Goal: Task Accomplishment & Management: Complete application form

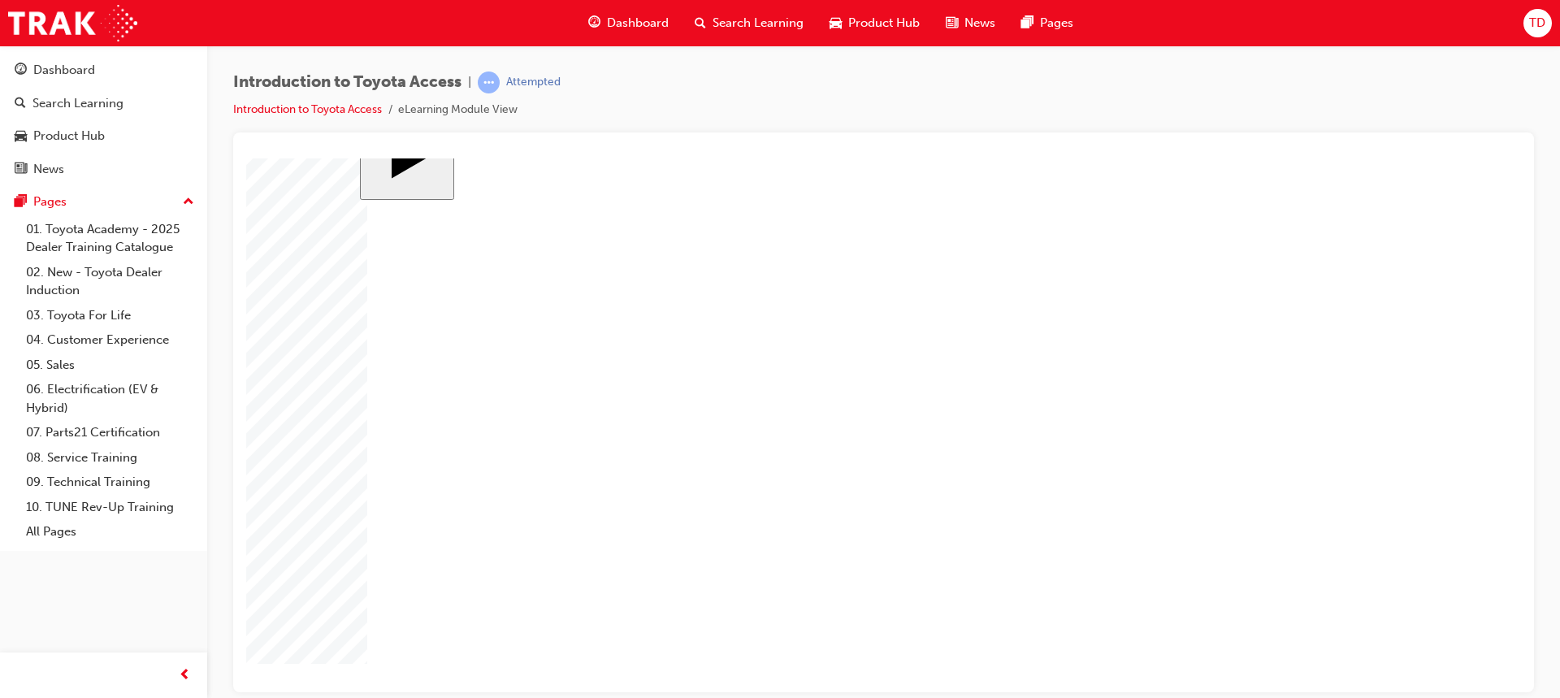
radio input "true"
radio input "false"
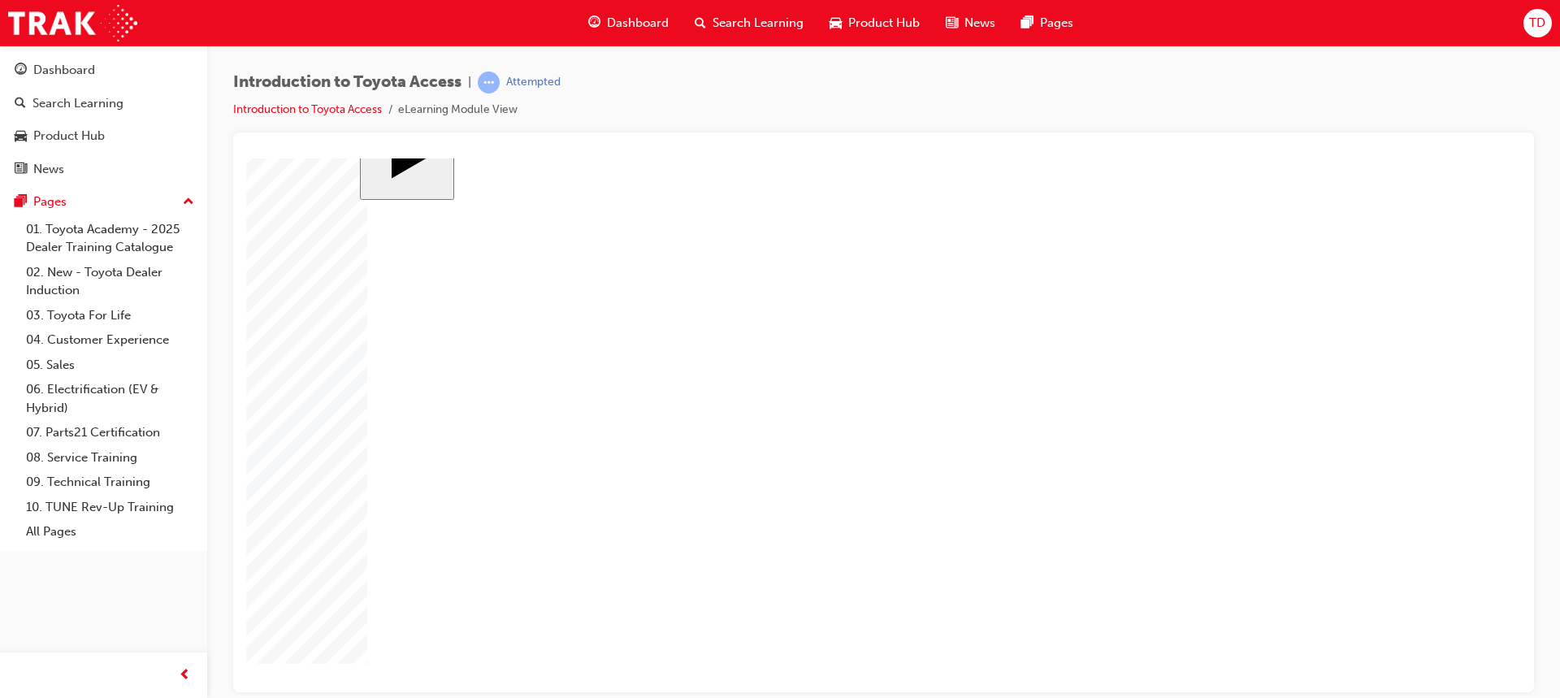
radio input "true"
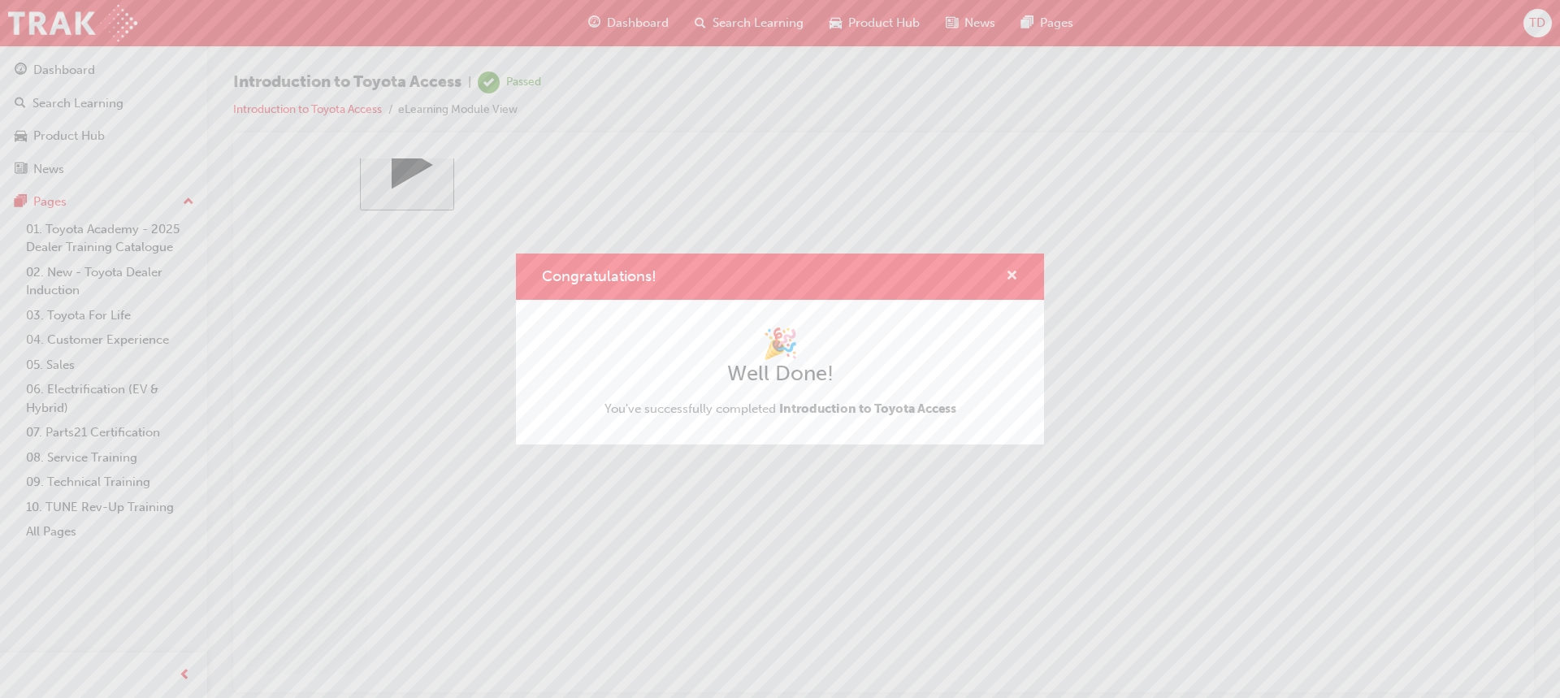
click at [1010, 274] on span "cross-icon" at bounding box center [1012, 277] width 12 height 15
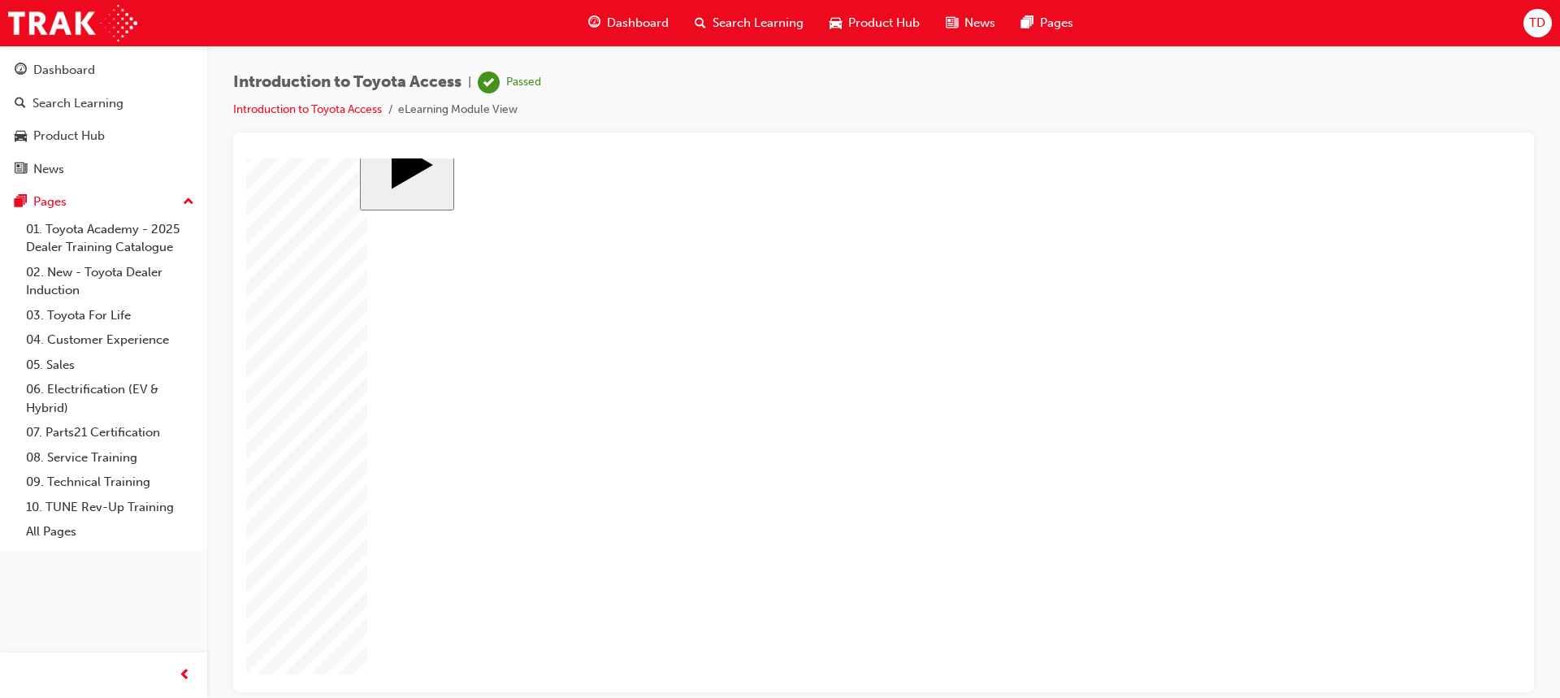
click at [641, 28] on span "Dashboard" at bounding box center [638, 23] width 62 height 19
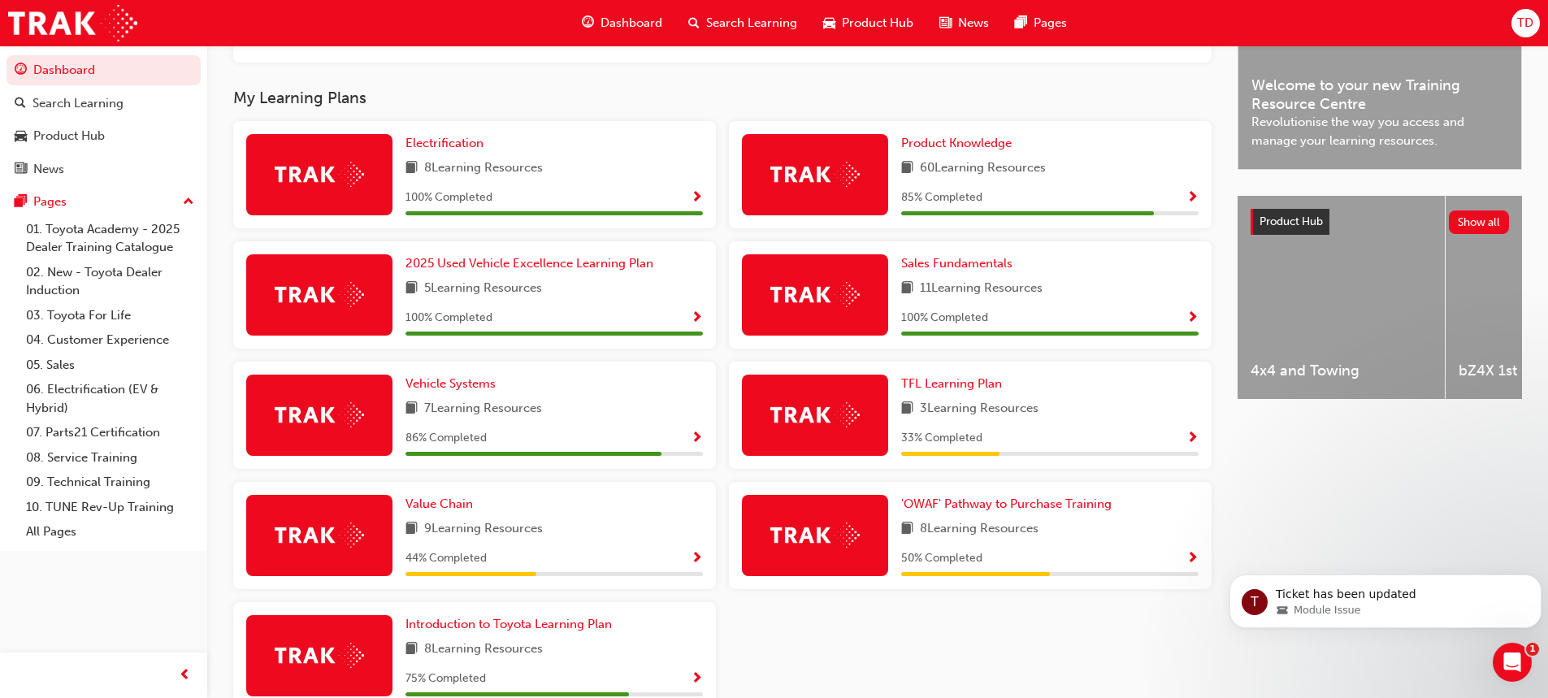
scroll to position [505, 0]
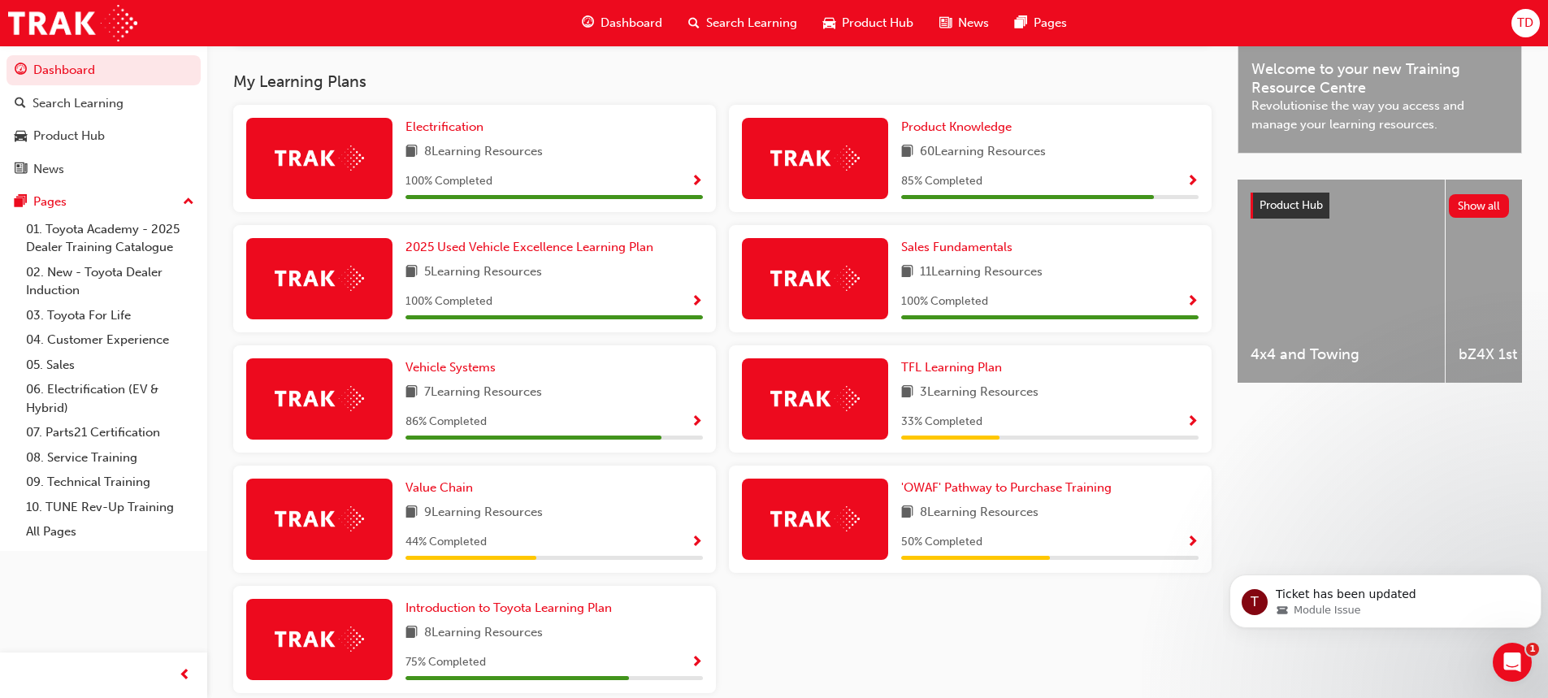
click at [875, 661] on div "Electrification 8 Learning Resources 100 % Completed Product Knowledge 60 Learn…" at bounding box center [722, 405] width 991 height 601
click at [856, 650] on div "Electrification 8 Learning Resources 100 % Completed Product Knowledge 60 Learn…" at bounding box center [722, 405] width 991 height 601
